Goal: Task Accomplishment & Management: Complete application form

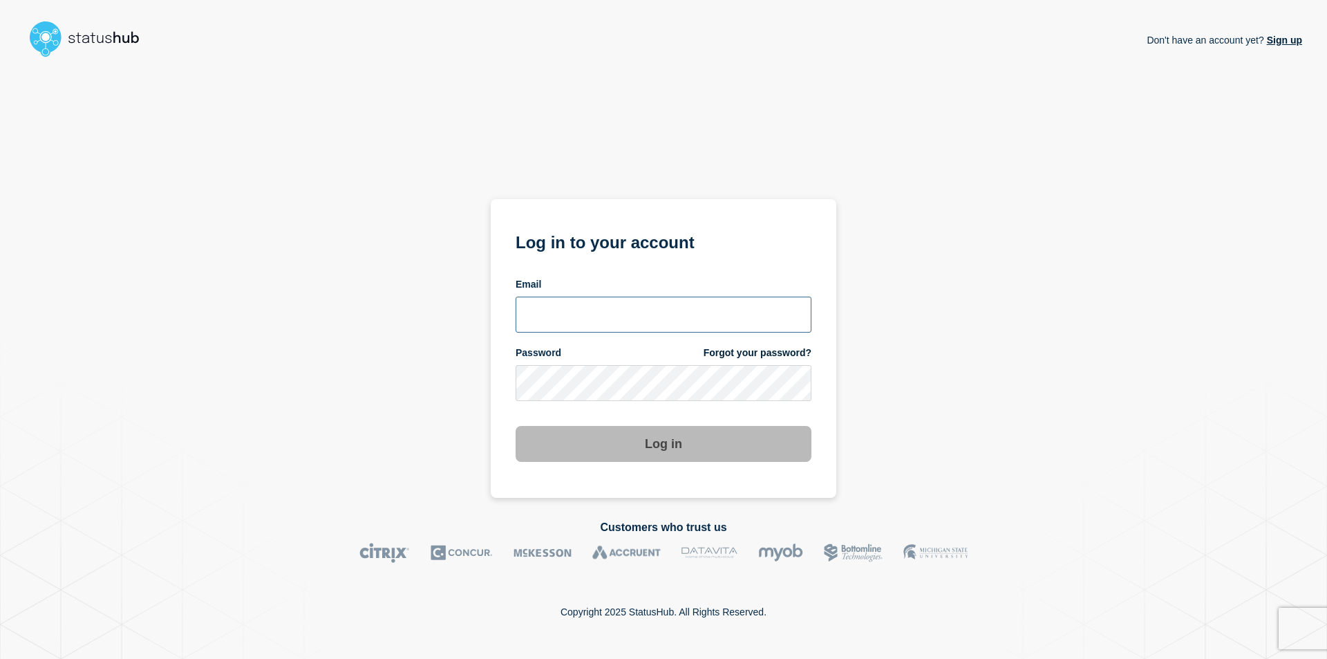
click at [585, 322] on input "email input" at bounding box center [664, 315] width 296 height 36
type input "wilcox50@msu.edu"
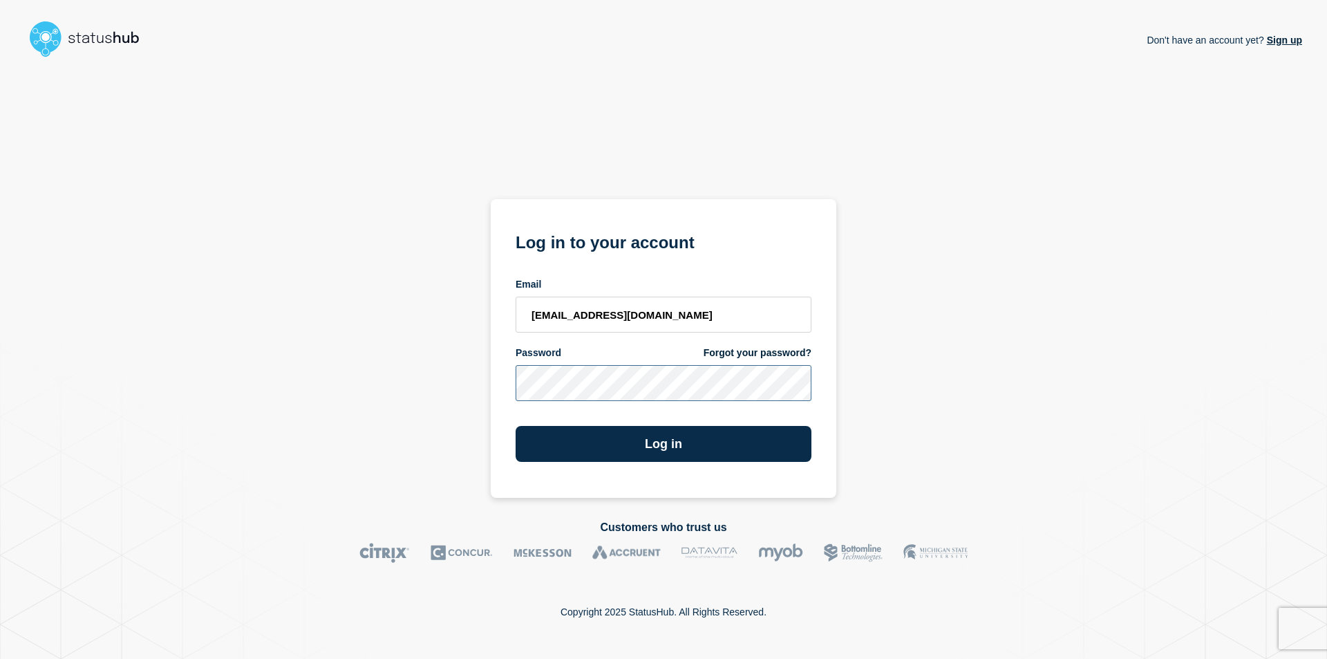
click at [516, 426] on button "Log in" at bounding box center [664, 444] width 296 height 36
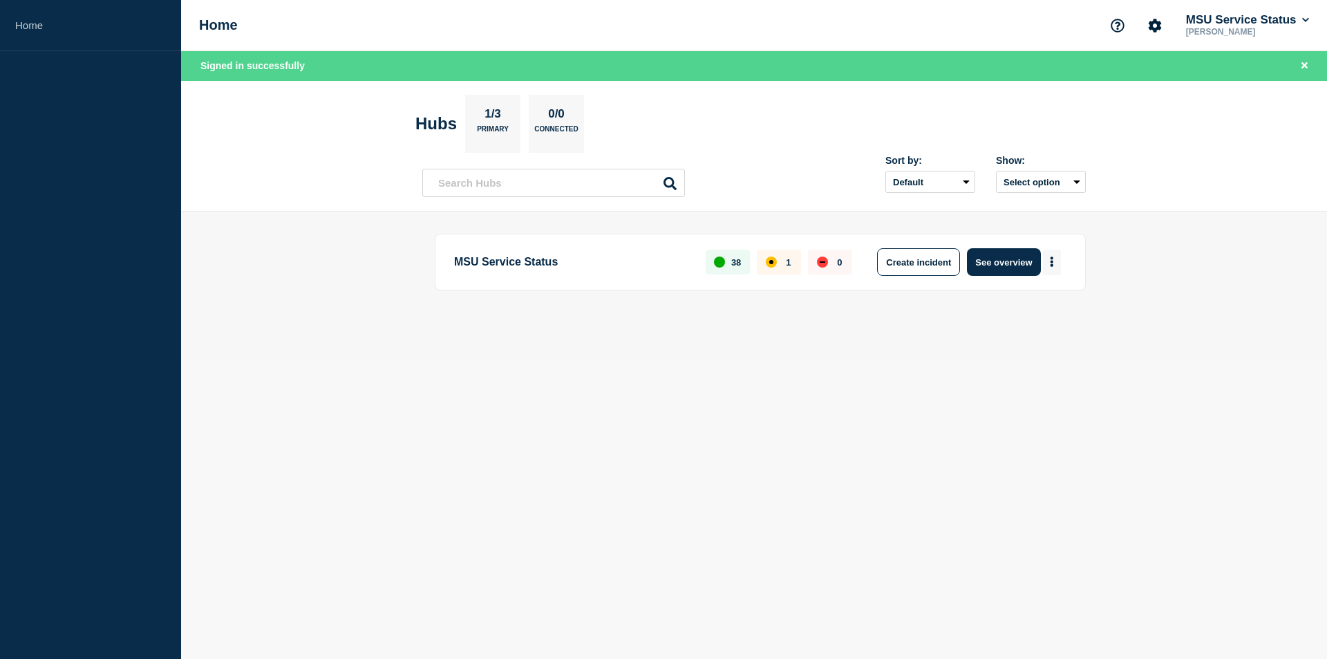
click at [1051, 255] on button "More actions" at bounding box center [1052, 263] width 18 height 26
click at [1042, 301] on button "Create maintenance" at bounding box center [1046, 304] width 93 height 12
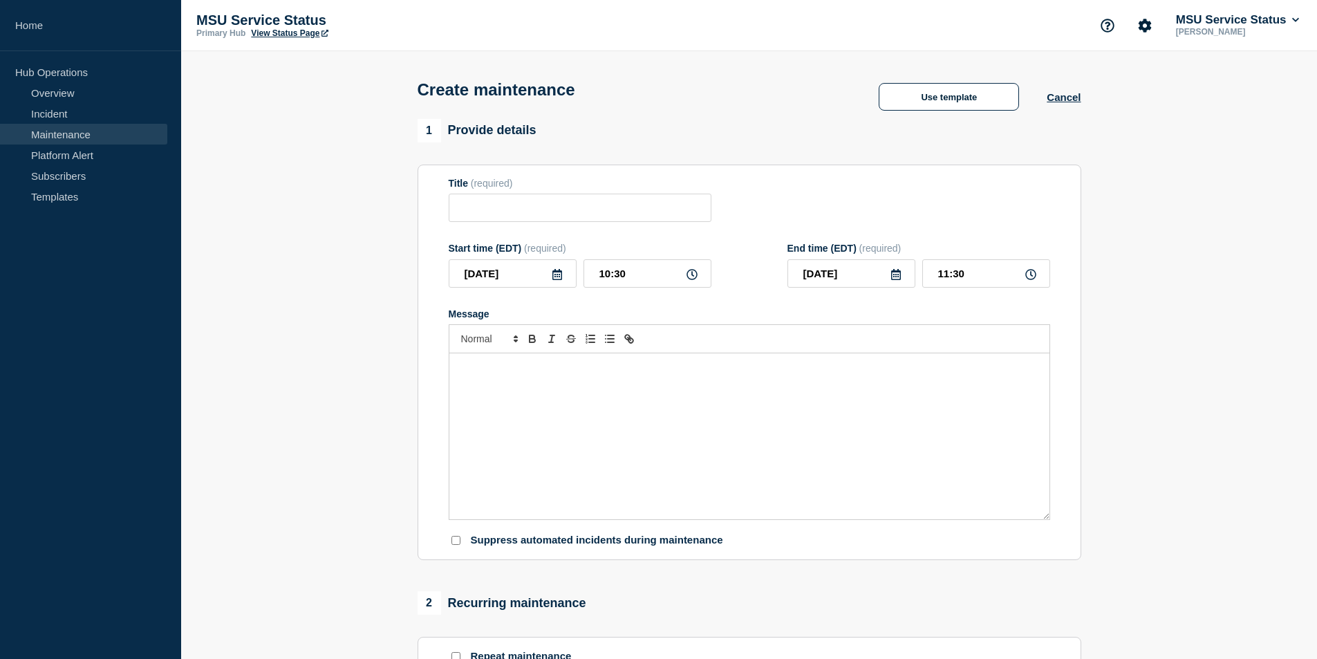
click at [613, 189] on div "Title (required)" at bounding box center [580, 183] width 263 height 11
click at [583, 187] on div "Title (required)" at bounding box center [580, 183] width 263 height 11
click at [494, 205] on input "Title" at bounding box center [580, 208] width 263 height 28
paste input "[Maintenance] My Identity Will Be Unavailable During Planned Maintenance on [DA…"
drag, startPoint x: 485, startPoint y: 212, endPoint x: 358, endPoint y: 209, distance: 127.2
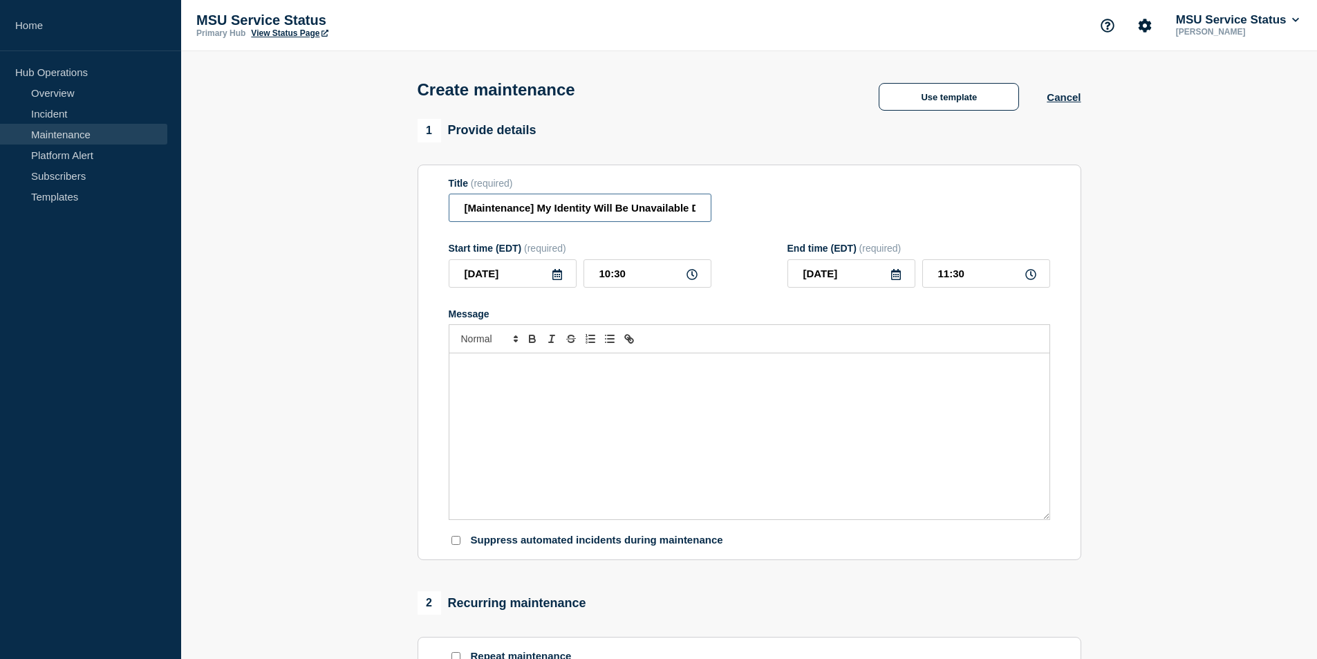
click at [358, 209] on section "1 Provide details Title (required) [Maintenance] My Identity Will Be Unavailabl…" at bounding box center [749, 598] width 1136 height 959
click at [492, 214] on input "[Maintenance] My Identity Will Be Unavailable During Planned Maintenance on [DA…" at bounding box center [580, 208] width 263 height 28
click at [557, 213] on input "[Maintenance] My Identity Will Be Unavailable During Planned Maintenance on [DA…" at bounding box center [580, 208] width 263 height 28
type input "[Maintenance] MySpartanIdentity Will Be Unavailable During Planned Maintenance …"
drag, startPoint x: 640, startPoint y: 281, endPoint x: 566, endPoint y: 279, distance: 74.0
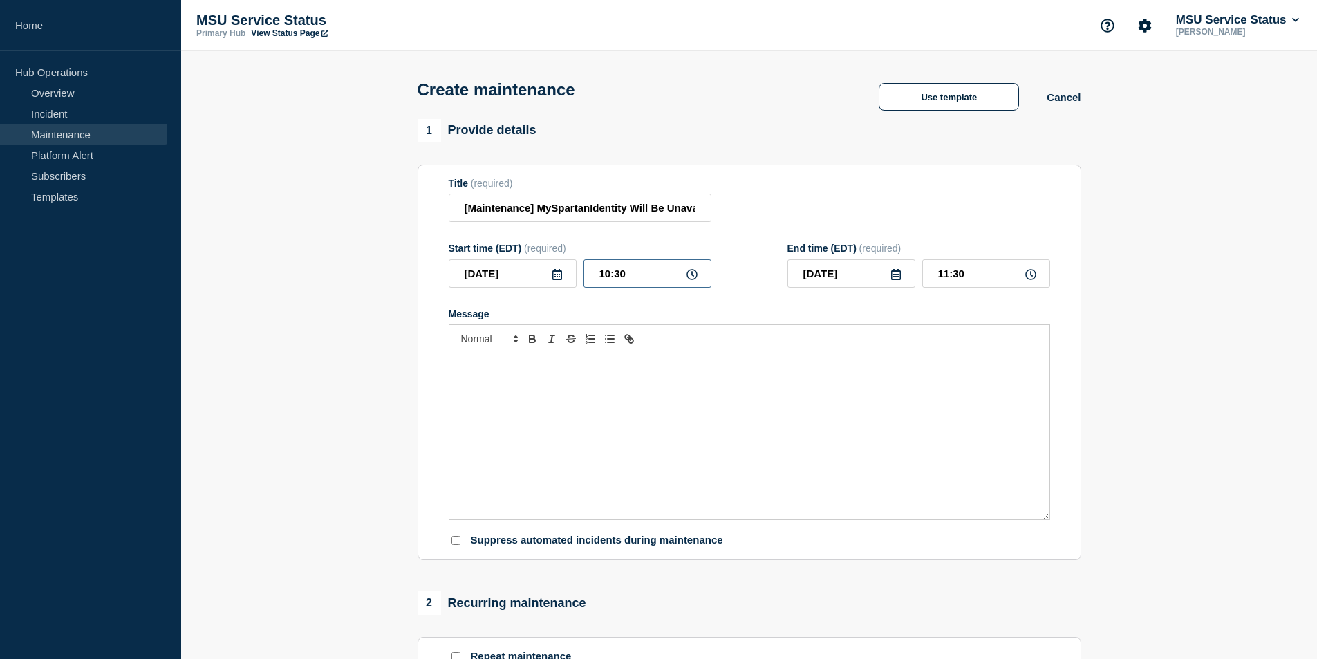
click at [566, 279] on div "[DATE] 10:30" at bounding box center [580, 273] width 263 height 28
click at [557, 284] on input "[DATE]" at bounding box center [513, 273] width 128 height 28
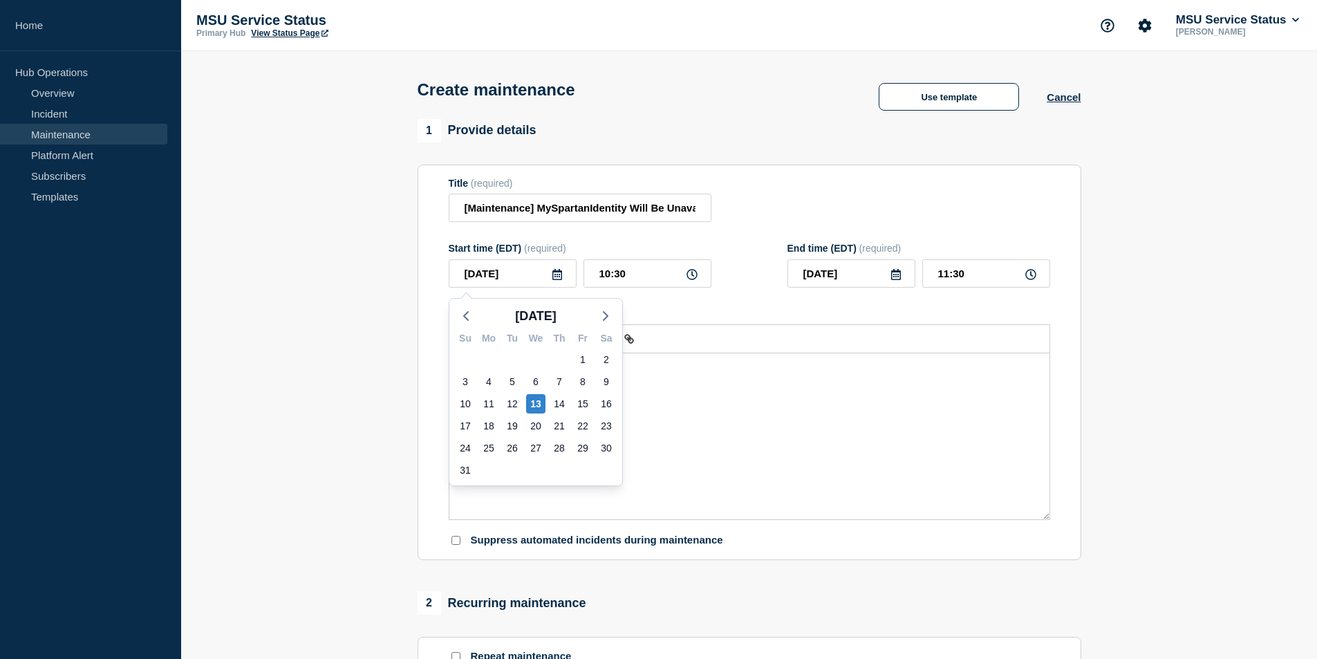
click at [557, 280] on icon at bounding box center [557, 274] width 10 height 11
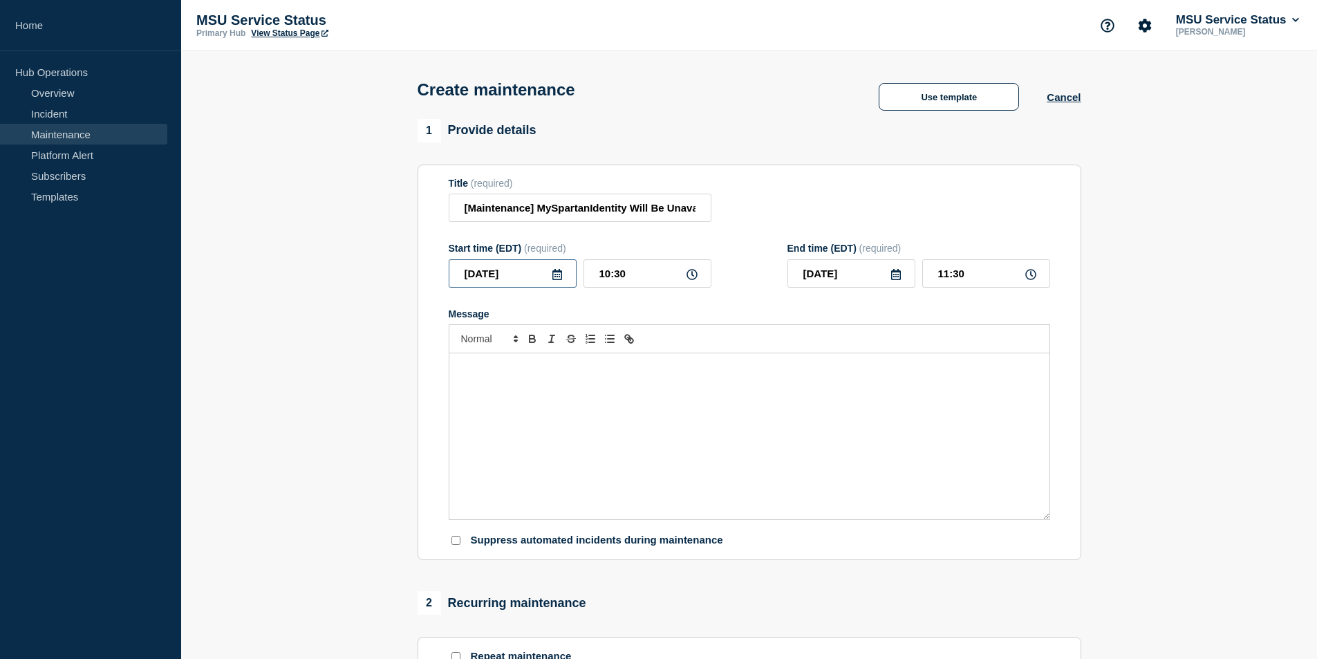
click at [552, 285] on input "[DATE]" at bounding box center [513, 273] width 128 height 28
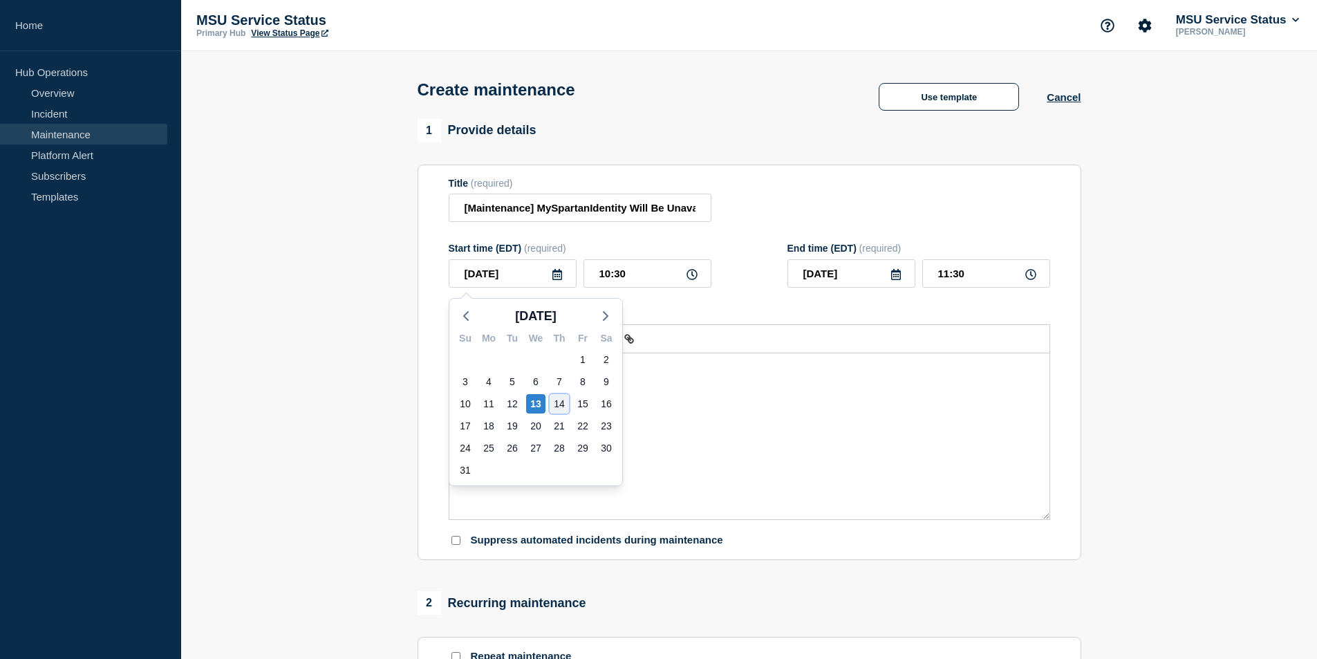
click at [558, 407] on div "14" at bounding box center [559, 403] width 19 height 19
type input "[DATE]"
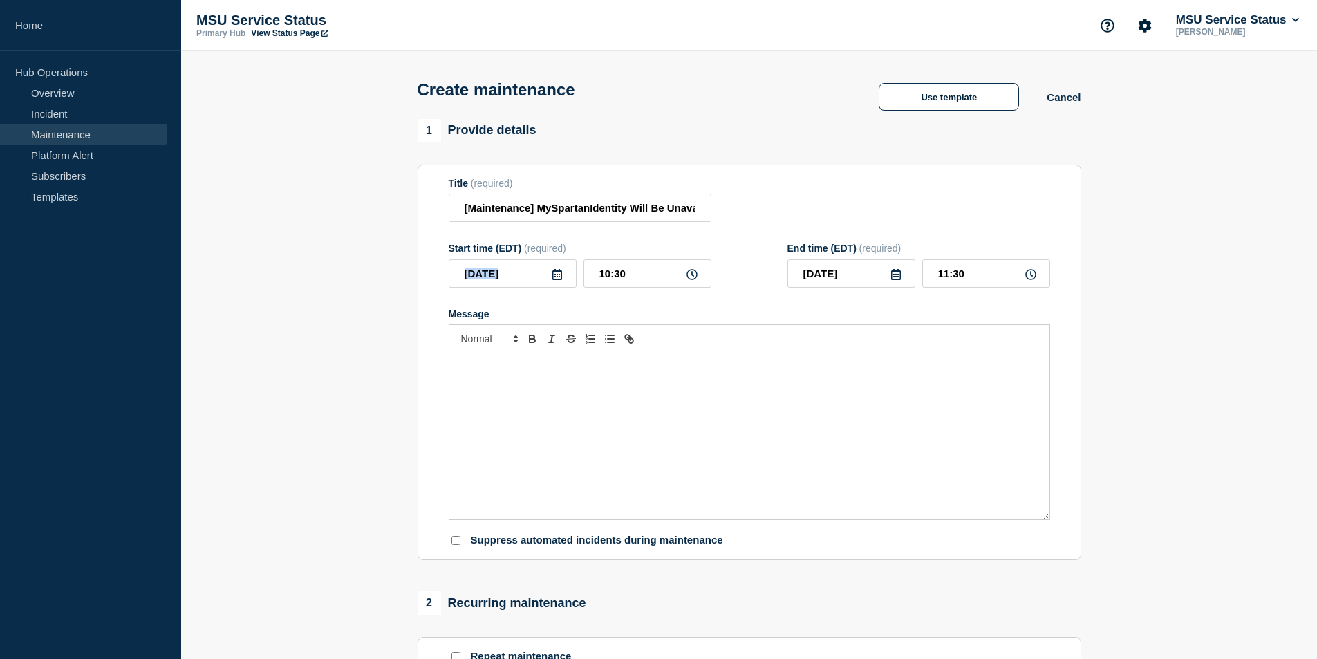
drag, startPoint x: 609, startPoint y: 256, endPoint x: 574, endPoint y: 253, distance: 35.4
click at [575, 253] on div "Start time (EDT) (required) [DATE] 10:30" at bounding box center [580, 265] width 263 height 45
click at [629, 274] on input "10:30" at bounding box center [647, 273] width 128 height 28
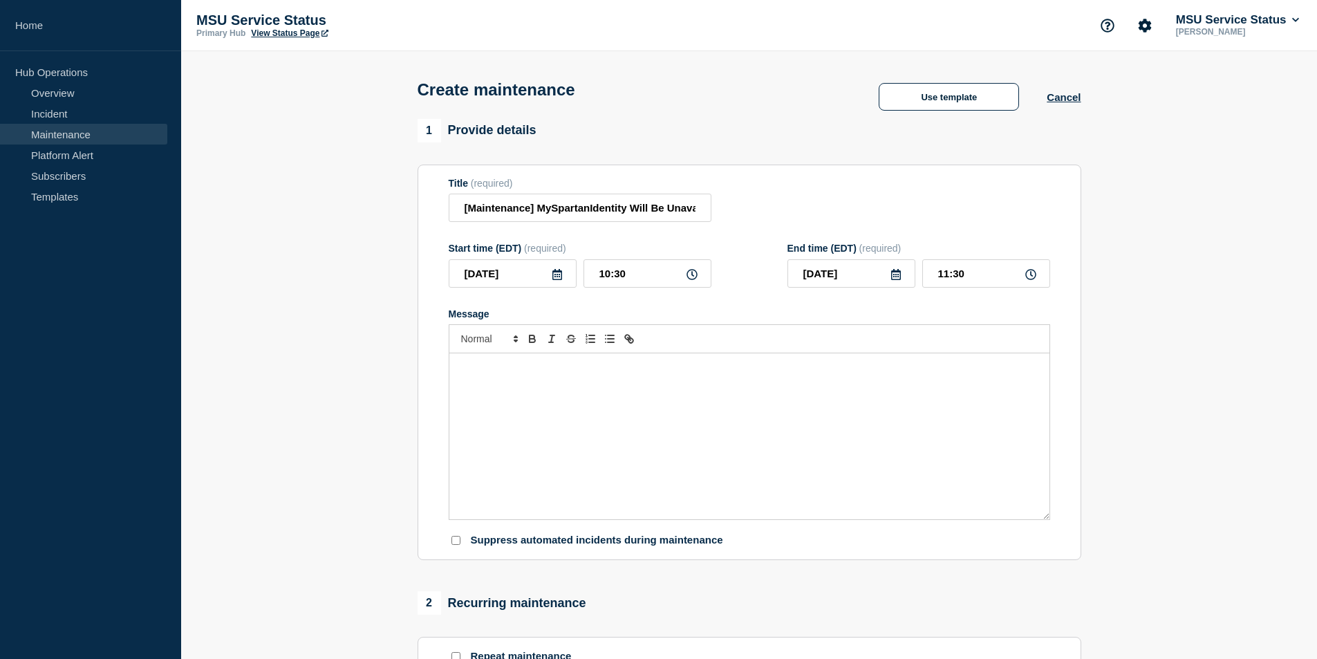
click at [644, 306] on form "Title (required) [Maintenance] MySpartanIdentity Will Be Unavailable During Pla…" at bounding box center [749, 363] width 601 height 370
click at [635, 282] on input "10:30" at bounding box center [647, 273] width 128 height 28
type input "10:19"
type input "11:19"
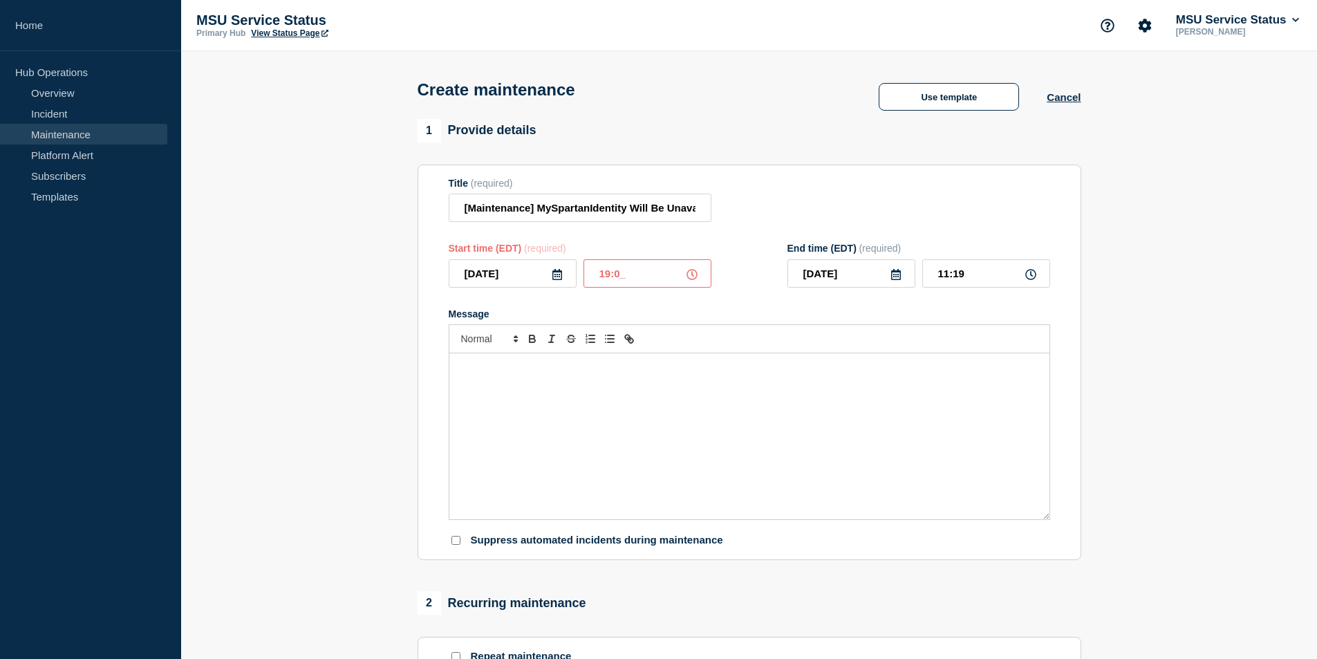
type input "19:00"
drag, startPoint x: 982, startPoint y: 276, endPoint x: 818, endPoint y: 266, distance: 163.5
click at [818, 266] on div "[DATE] 20:00" at bounding box center [918, 273] width 263 height 28
type input "19:15"
click at [751, 303] on form "Title (required) [Maintenance] MySpartanIdentity Will Be Unavailable During Pla…" at bounding box center [749, 363] width 601 height 370
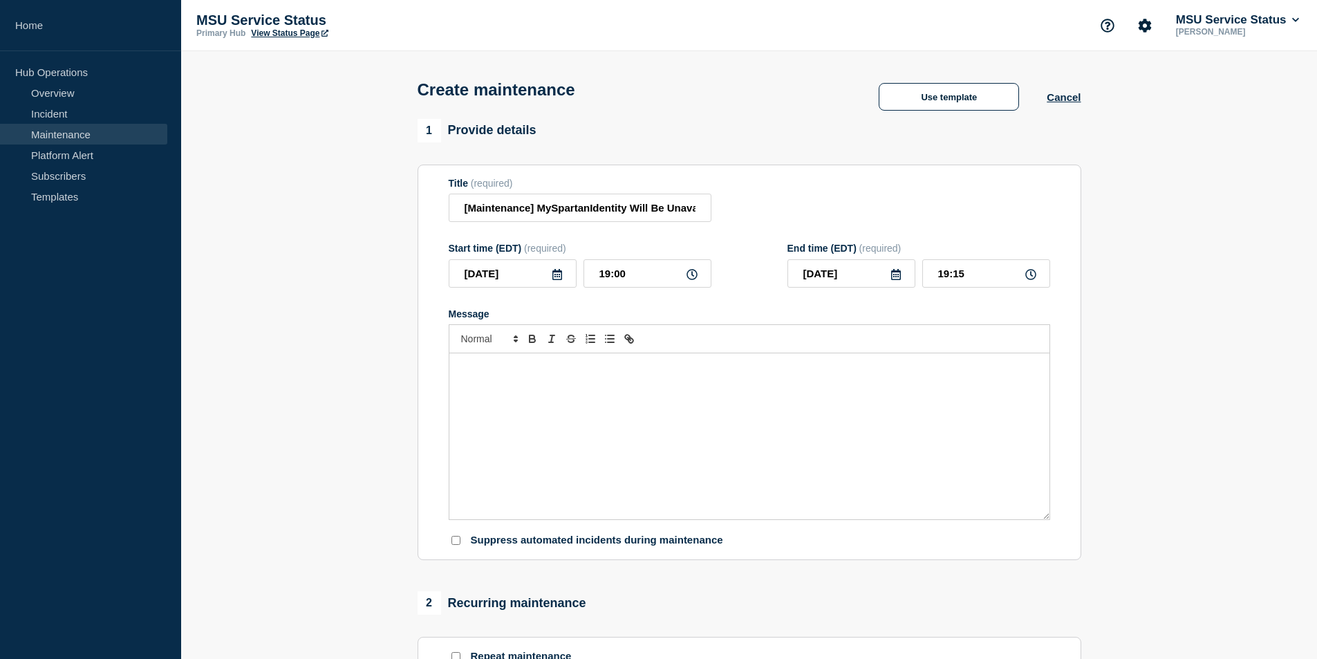
click at [538, 450] on div "Message" at bounding box center [749, 436] width 600 height 166
paste div "Message"
click at [703, 372] on span "[DATE][DATE] 7:00 PM to 7:15 PM, My Identity will be unavailable during planned…" at bounding box center [650, 367] width 381 height 10
click at [976, 379] on div "[DATE][DATE] 7:00 PM to 7:15 PM, MySpartanIdentity will be unavailable during p…" at bounding box center [749, 436] width 600 height 166
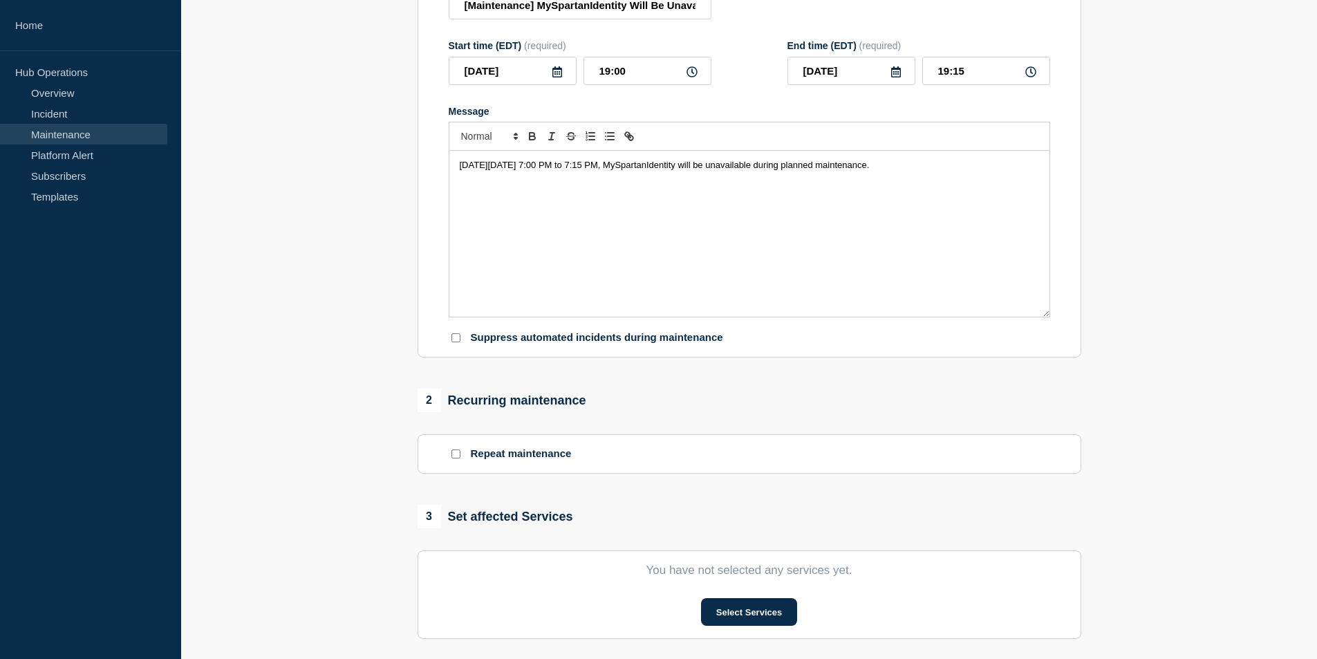
scroll to position [207, 0]
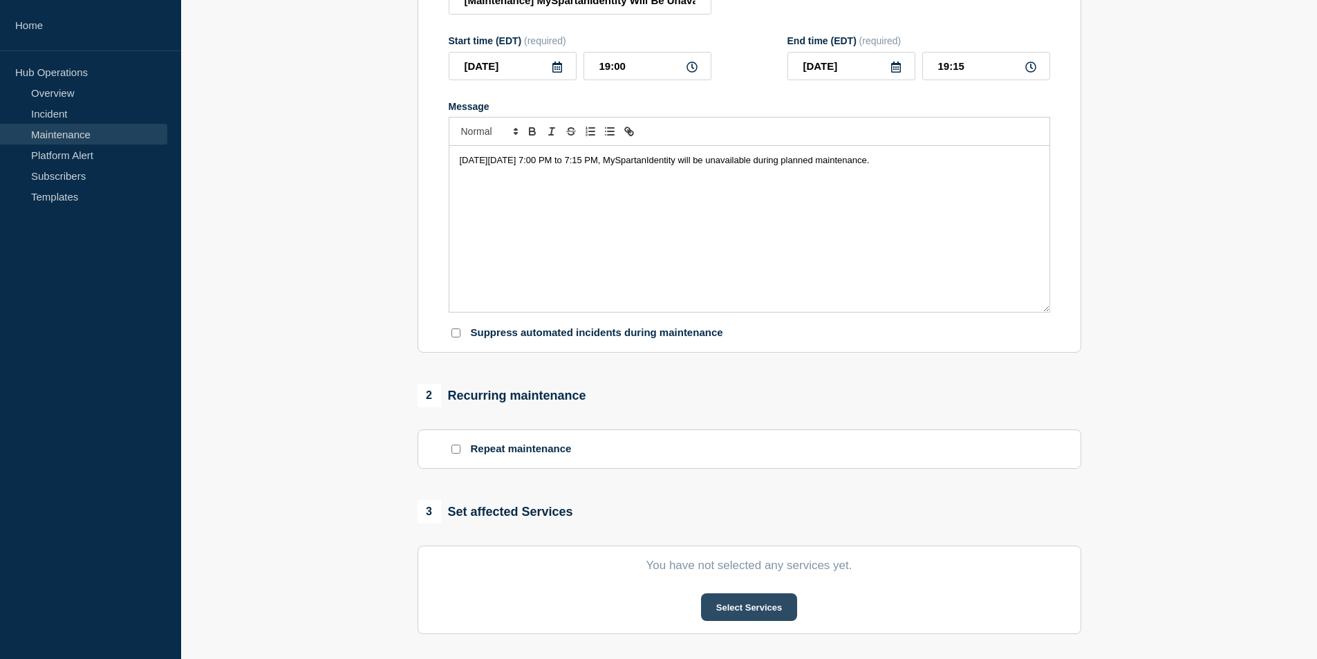
click at [729, 621] on button "Select Services" at bounding box center [749, 607] width 96 height 28
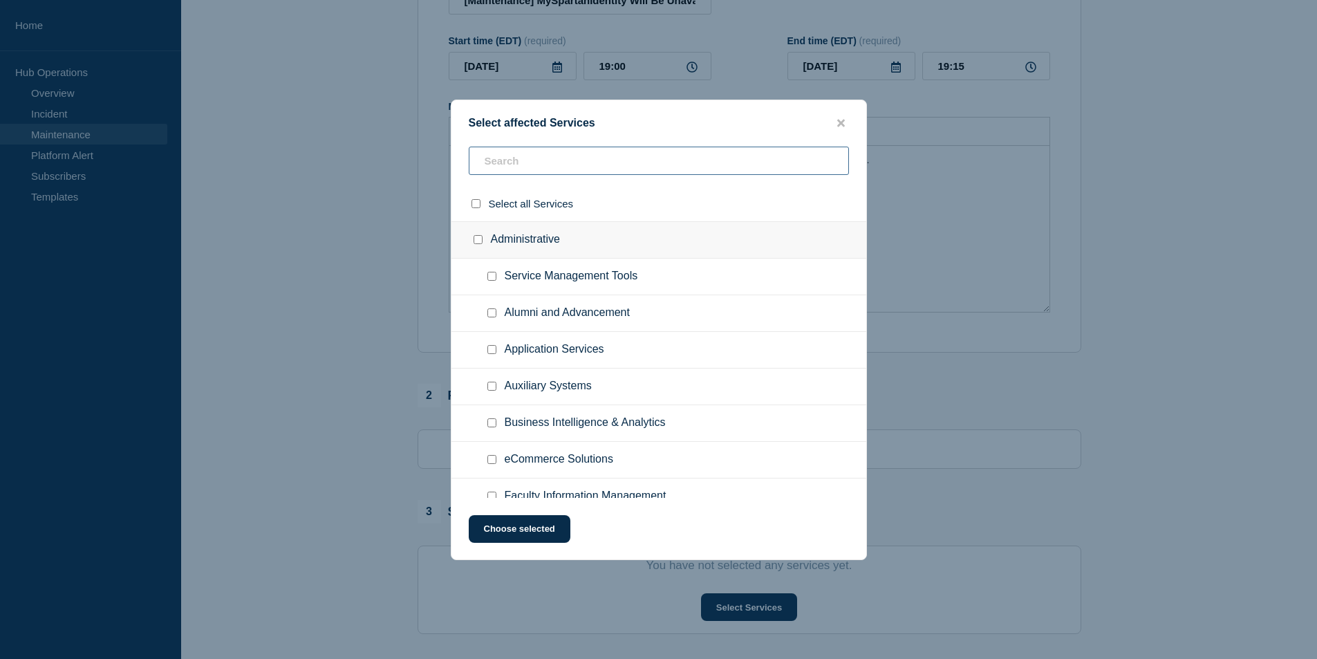
click at [524, 168] on input "text" at bounding box center [659, 161] width 380 height 28
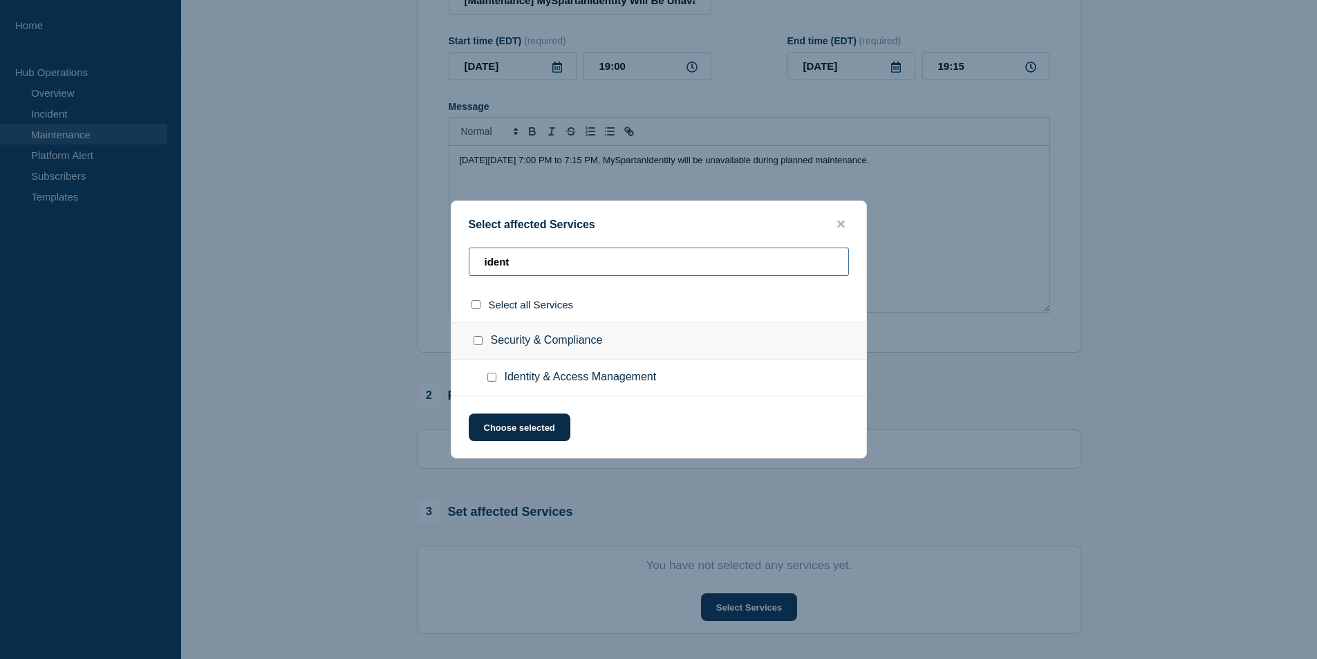
type input "ident"
click at [489, 384] on div at bounding box center [495, 377] width 20 height 14
click at [487, 377] on input "Identity & Access Management checkbox" at bounding box center [491, 377] width 9 height 9
checkbox input "true"
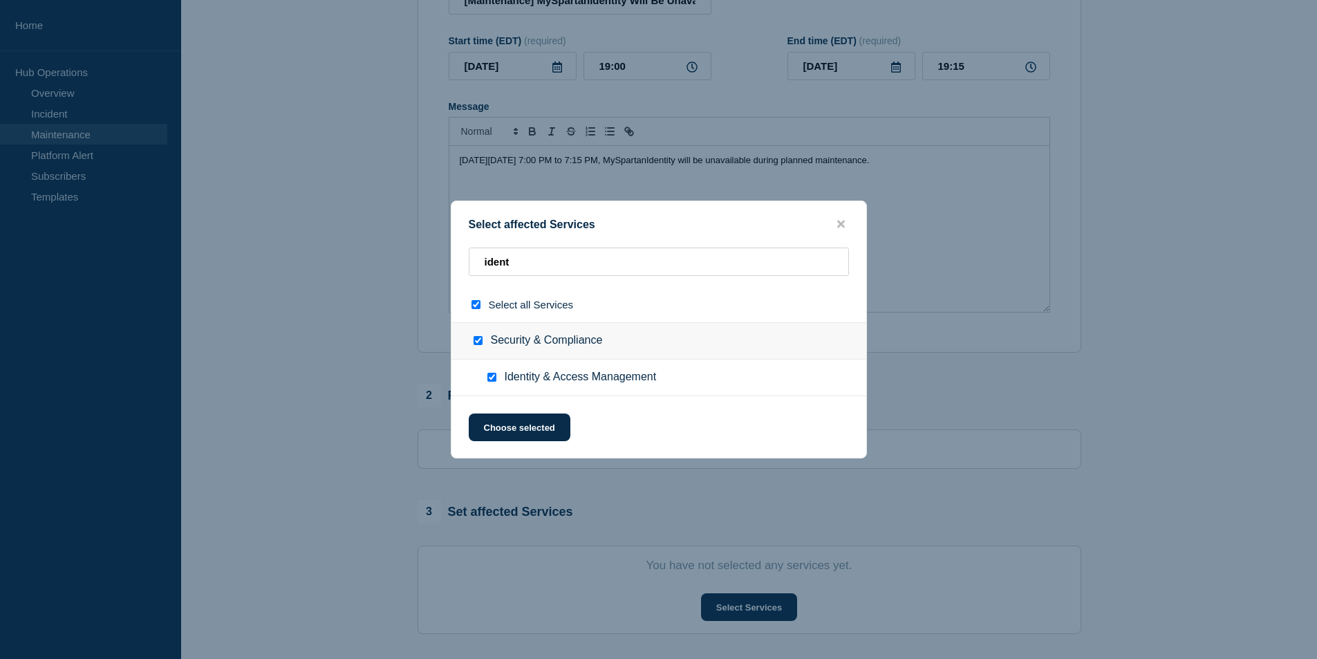
checkbox input "true"
click at [519, 432] on button "Choose selected" at bounding box center [520, 427] width 102 height 28
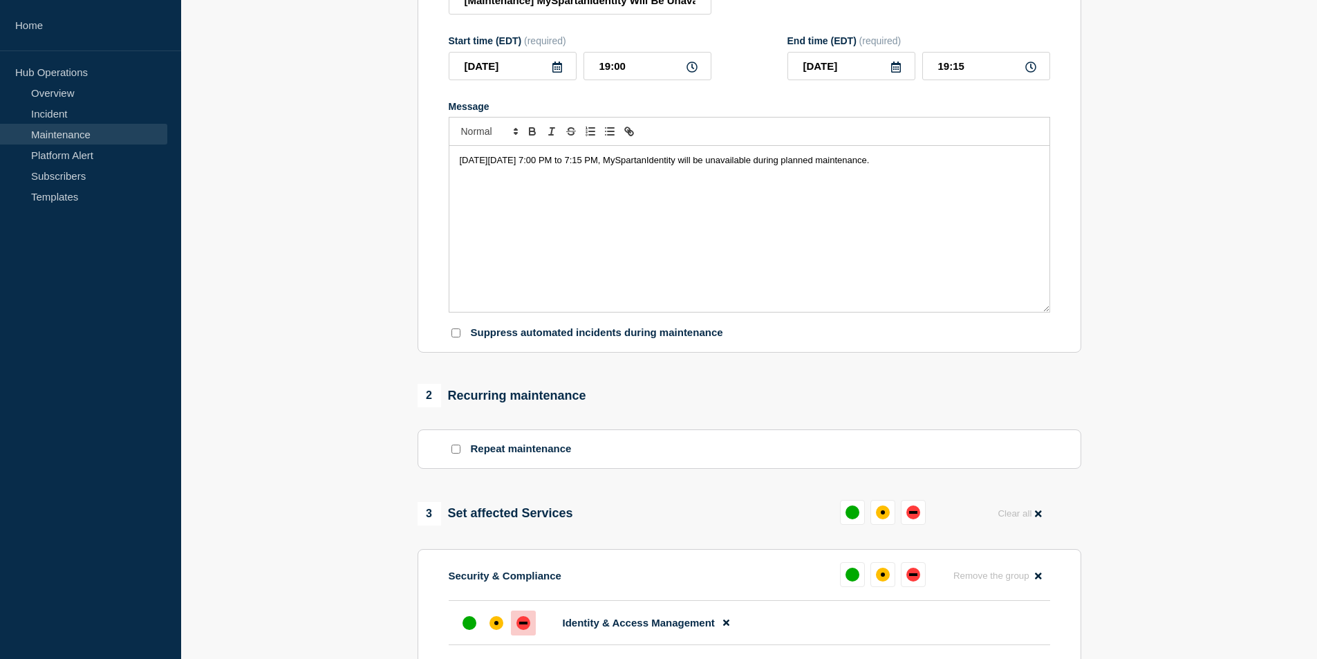
click at [527, 626] on div "down" at bounding box center [523, 623] width 14 height 14
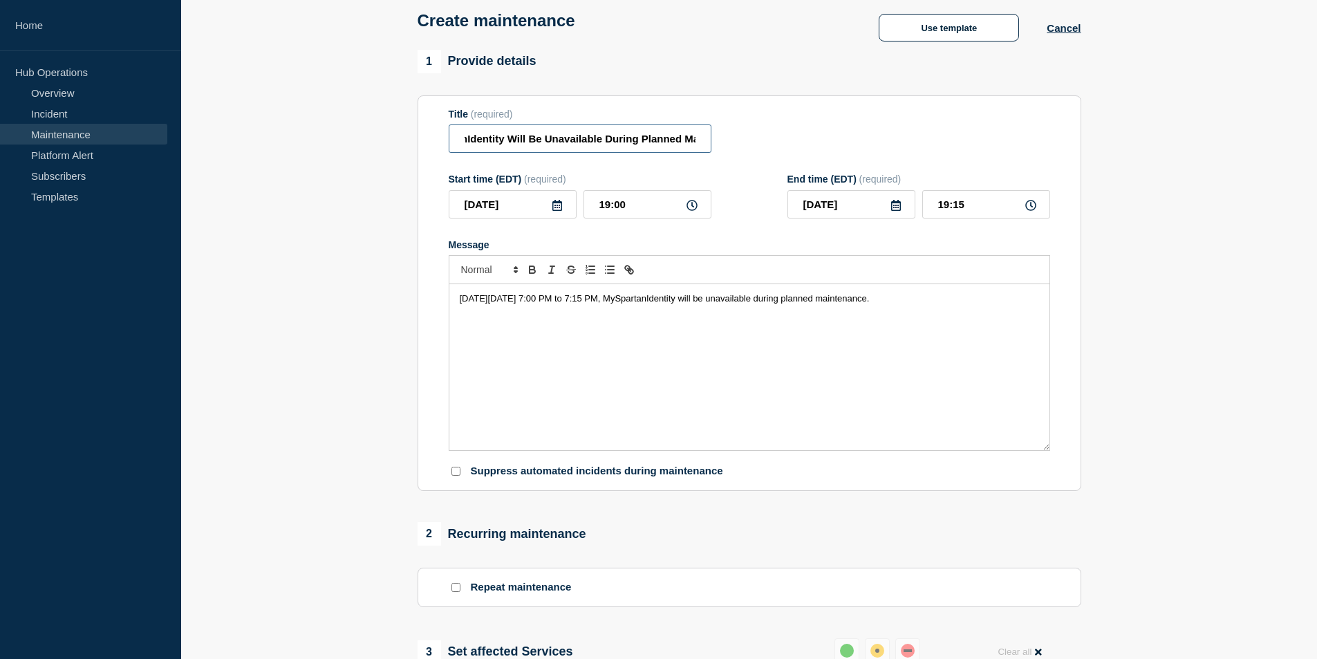
scroll to position [0, 330]
drag, startPoint x: 655, startPoint y: 139, endPoint x: 763, endPoint y: 138, distance: 107.8
click at [763, 138] on div "Title (required) [Maintenance] MySpartanIdentity Will Be Unavailable During Pla…" at bounding box center [749, 131] width 601 height 45
click at [691, 141] on input "[Maintenance] MySpartanIdentity Will Be Unavailable During Planned Maintenance …" at bounding box center [580, 138] width 263 height 28
click at [732, 193] on div "Start time (EDT) (required) [DATE] 19:00 End time (EDT) (required) [DATE] 19:15" at bounding box center [749, 195] width 601 height 45
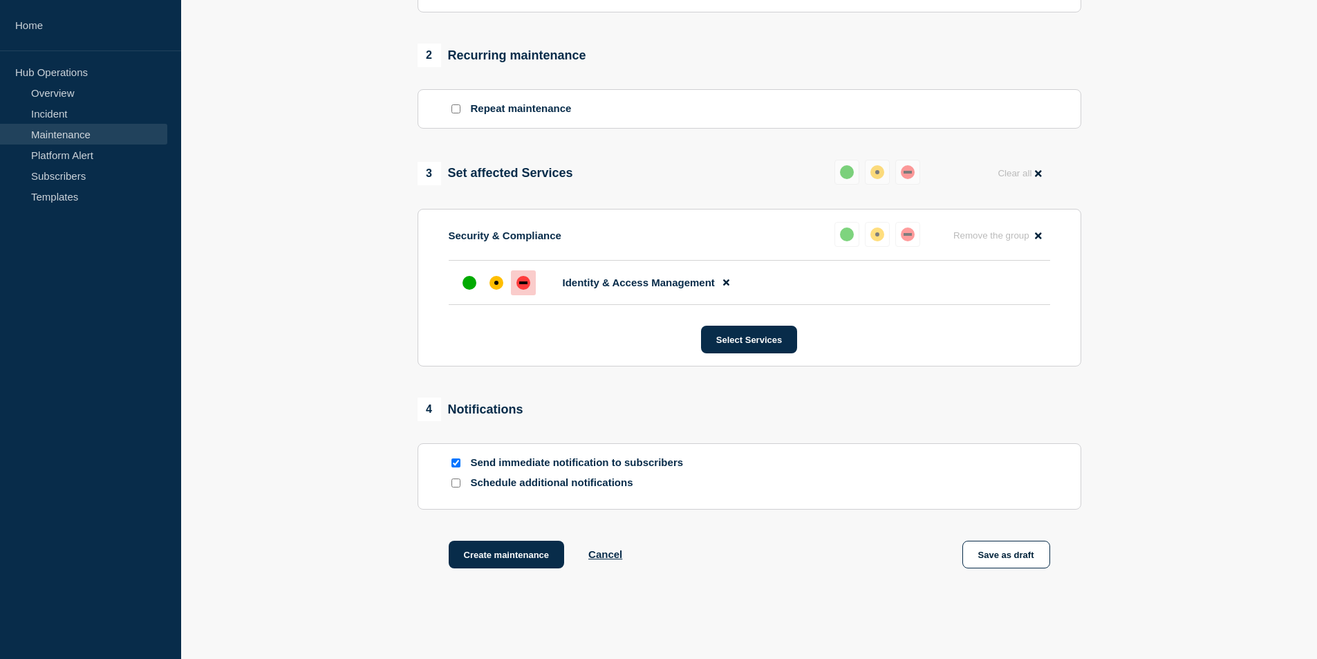
scroll to position [553, 0]
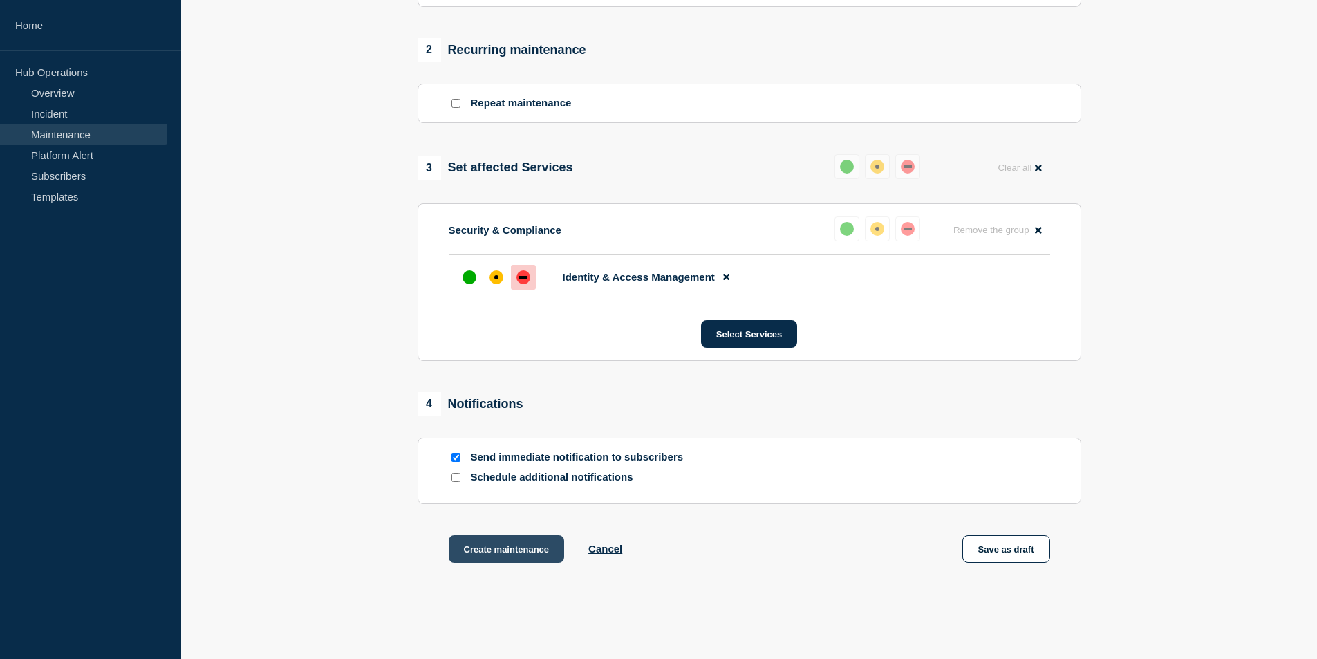
click at [500, 558] on button "Create maintenance" at bounding box center [507, 549] width 116 height 28
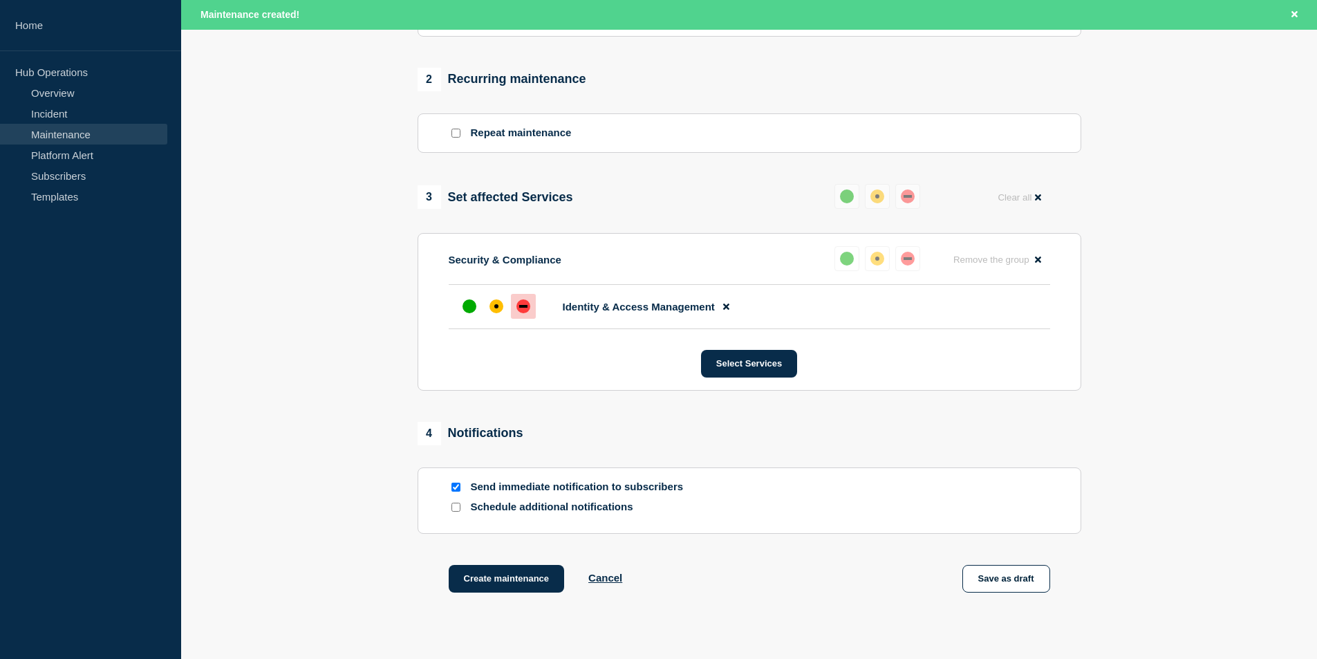
scroll to position [582, 0]
